Goal: Contribute content: Contribute content

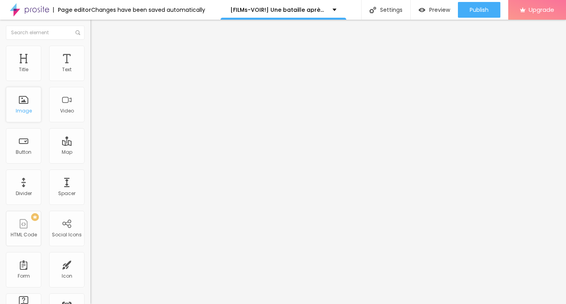
click at [32, 108] on div "Image" at bounding box center [23, 104] width 35 height 35
click at [90, 68] on span "Add image" at bounding box center [106, 64] width 32 height 7
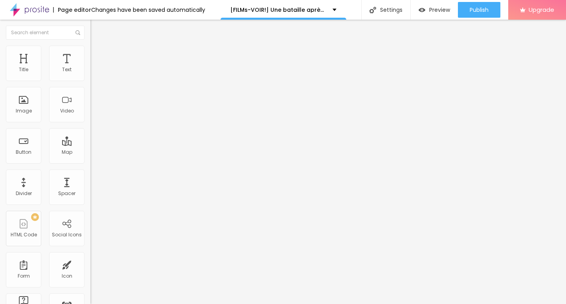
drag, startPoint x: 58, startPoint y: 211, endPoint x: 0, endPoint y: 227, distance: 59.8
click at [90, 180] on div "Change image Image description (Alt) Align Aspect Ratio Original Cinema 16:9 De…" at bounding box center [135, 120] width 90 height 118
paste input "[DOMAIN_NAME]/fr/movie/1054867/pro"
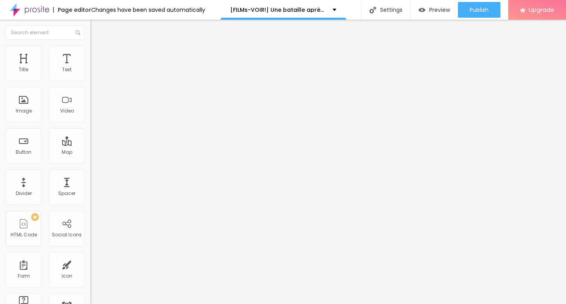
scroll to position [0, 31]
type input "[URL][DOMAIN_NAME]"
click at [96, 27] on img "button" at bounding box center [99, 29] width 6 height 6
drag, startPoint x: 55, startPoint y: 90, endPoint x: 0, endPoint y: 136, distance: 71.2
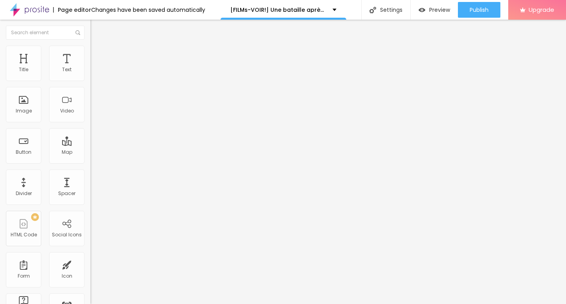
click at [90, 136] on div "Text Click me Align Size Default Small Default Big Link URL https:// Open in ne…" at bounding box center [135, 118] width 90 height 114
paste input "➥ Voir Film » Une bataille après l'autre (2025) Streaming VF-HD"
type input "➥ Voir Film » Une bataille après l'autre (2025) Streaming VF-HD"
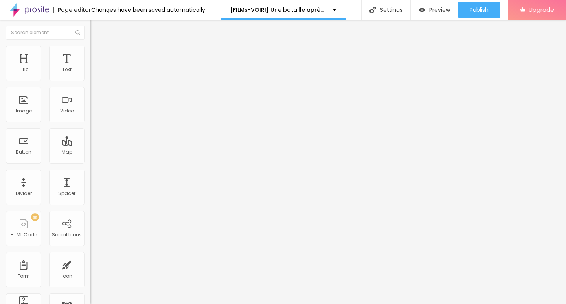
drag, startPoint x: 39, startPoint y: 162, endPoint x: 0, endPoint y: 182, distance: 44.1
click at [90, 176] on div "Text ➥ Voir Film » Une bataille après l'autre (2025) Streaming VF-HD Align Size…" at bounding box center [135, 118] width 90 height 114
paste input "[DOMAIN_NAME]/fr/movie/1054867/pro"
type input "[URL][DOMAIN_NAME]"
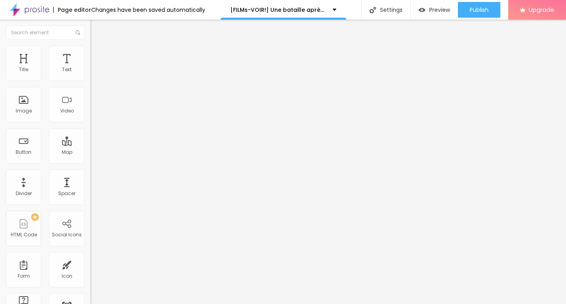
scroll to position [0, 0]
click at [90, 94] on img at bounding box center [93, 91] width 6 height 6
click at [96, 27] on img "button" at bounding box center [99, 29] width 6 height 6
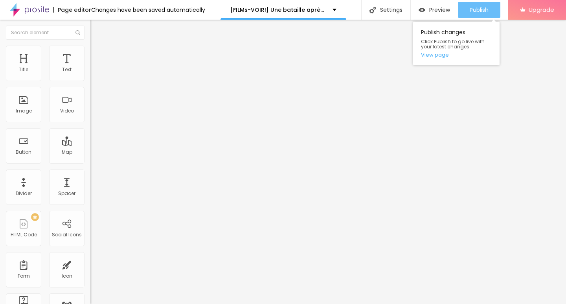
click at [471, 15] on div "Publish" at bounding box center [479, 10] width 19 height 16
click at [477, 9] on span "Publish" at bounding box center [479, 10] width 19 height 6
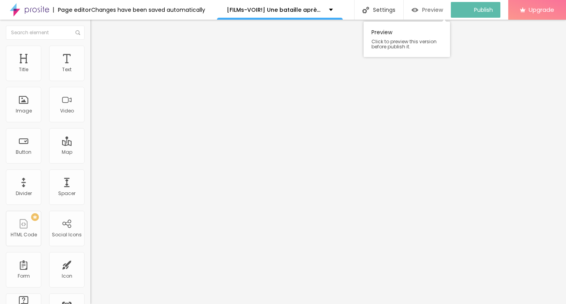
click at [428, 13] on span "Preview" at bounding box center [432, 10] width 21 height 6
